Goal: Navigation & Orientation: Find specific page/section

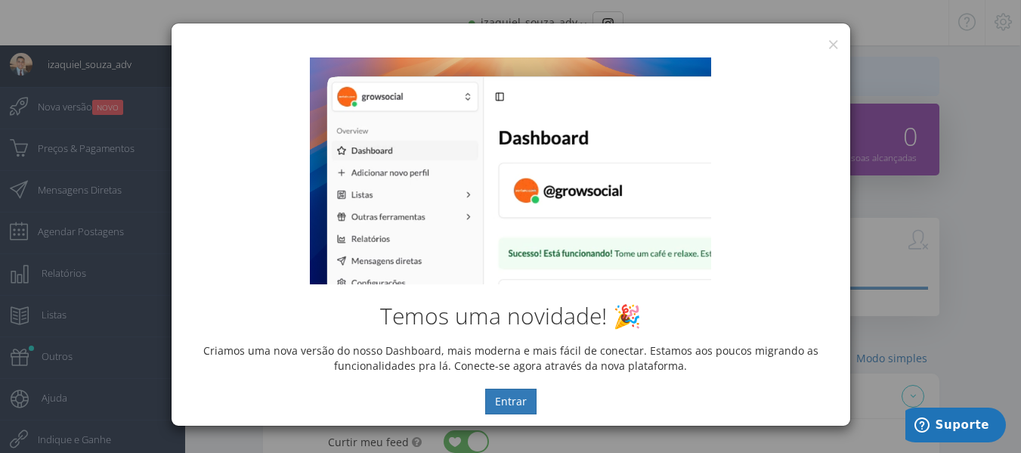
click at [834, 46] on div "Temos uma novidade! 🎉 Criamos uma nova versão do nosso Dashboard, mais moderna …" at bounding box center [511, 235] width 679 height 379
click at [833, 42] on button "×" at bounding box center [832, 44] width 11 height 20
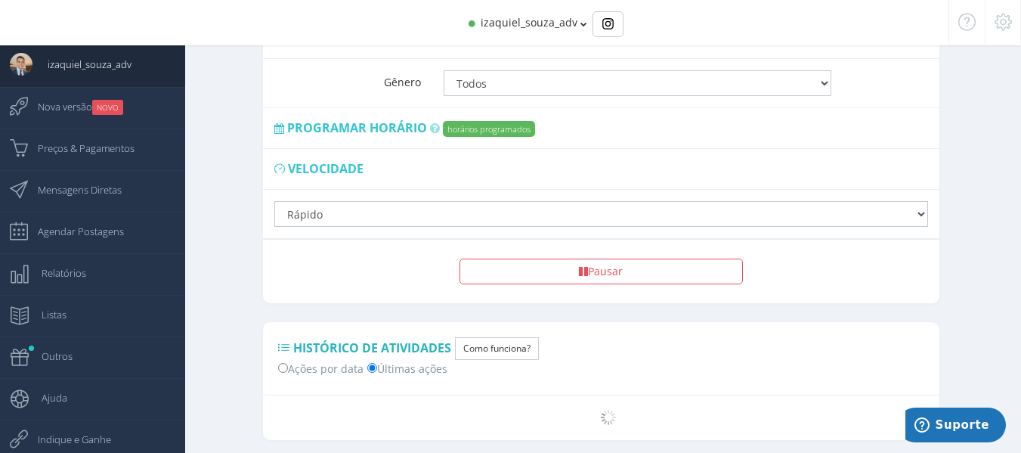
scroll to position [1218, 0]
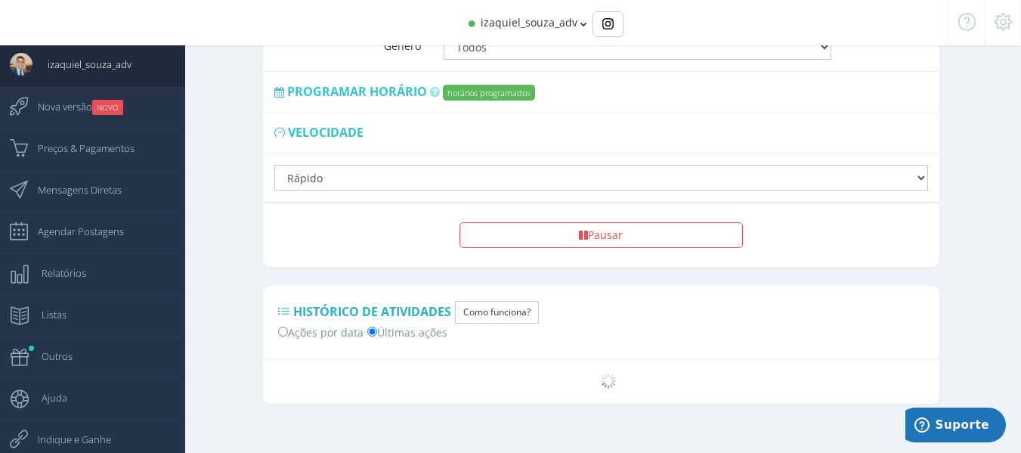
click at [310, 323] on label "Ações por data" at bounding box center [320, 331] width 85 height 16
click at [288, 326] on input "Ações por data" at bounding box center [283, 331] width 10 height 10
radio input "true"
click at [54, 113] on span "Nova versão NOVO" at bounding box center [73, 107] width 101 height 38
